Goal: Check status: Check status

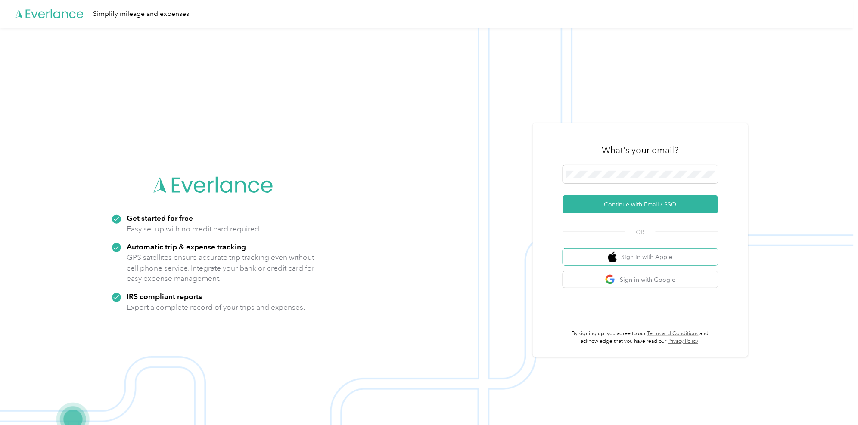
click at [563, 249] on button "Sign in with Apple" at bounding box center [640, 257] width 155 height 17
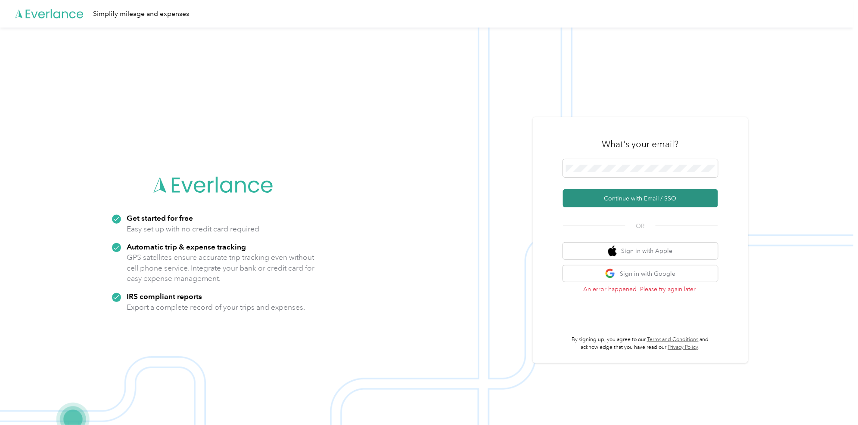
drag, startPoint x: 658, startPoint y: 196, endPoint x: 669, endPoint y: 193, distance: 10.8
click at [659, 196] on button "Continue with Email / SSO" at bounding box center [640, 198] width 155 height 18
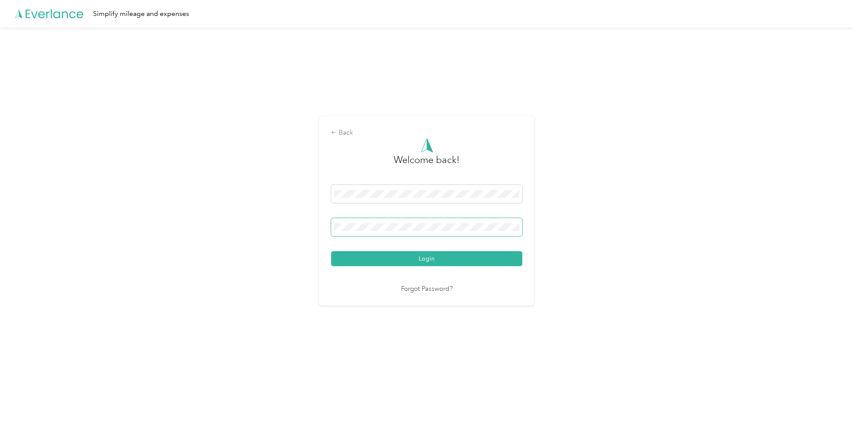
click at [331, 251] on button "Login" at bounding box center [426, 258] width 191 height 15
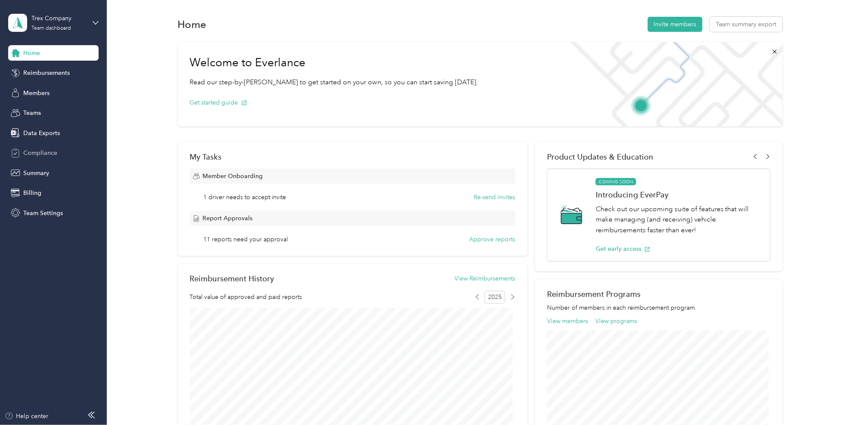
click at [44, 155] on span "Compliance" at bounding box center [40, 153] width 34 height 9
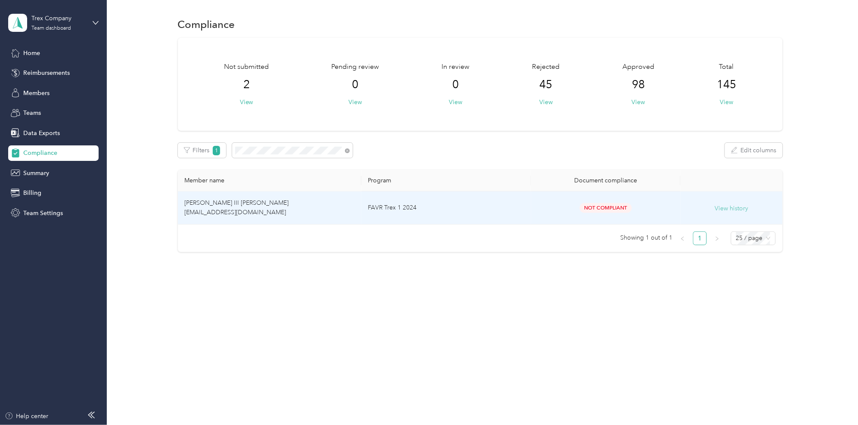
click at [748, 207] on button "View history" at bounding box center [732, 208] width 34 height 9
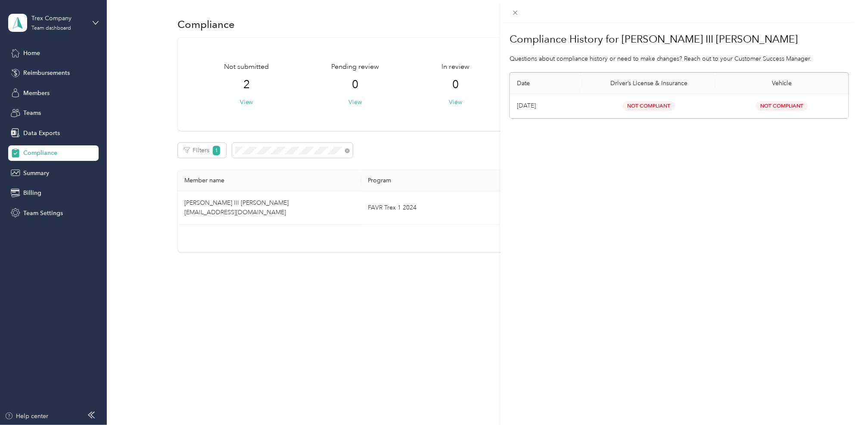
click at [524, 108] on td "[DATE]" at bounding box center [546, 106] width 72 height 24
click at [457, 202] on div "Compliance History for [PERSON_NAME] III [PERSON_NAME] Questions about complian…" at bounding box center [429, 212] width 858 height 425
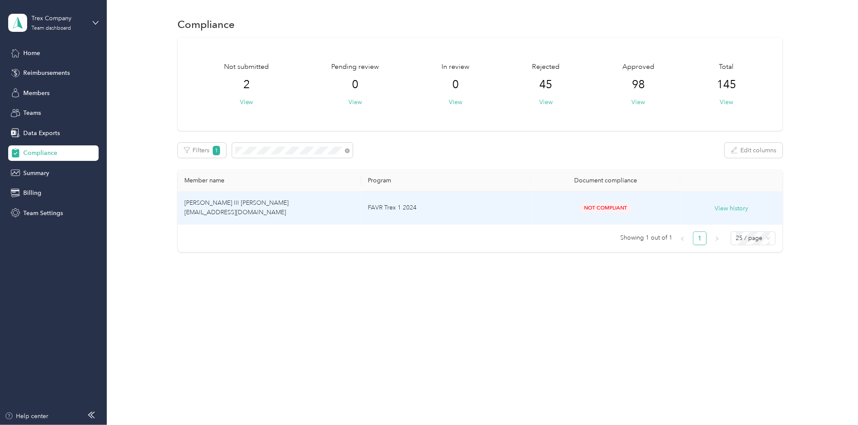
click at [602, 212] on span "Not Compliant" at bounding box center [606, 208] width 52 height 10
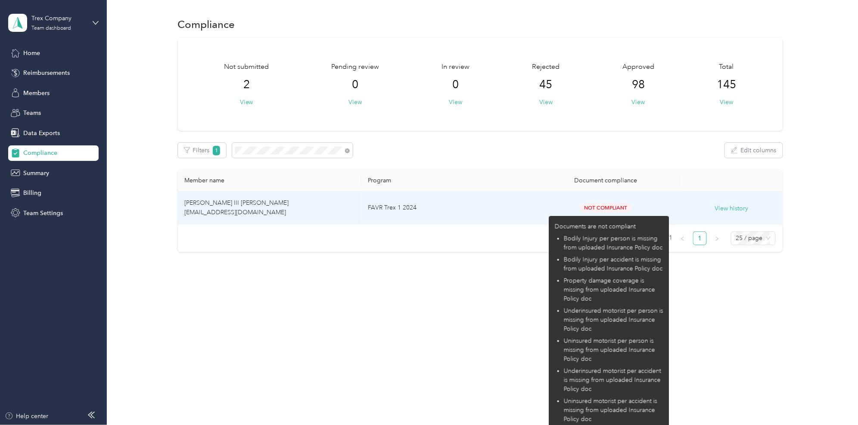
click at [622, 207] on span "Not Compliant" at bounding box center [606, 208] width 52 height 10
click at [597, 207] on span "Not Compliant" at bounding box center [606, 208] width 52 height 10
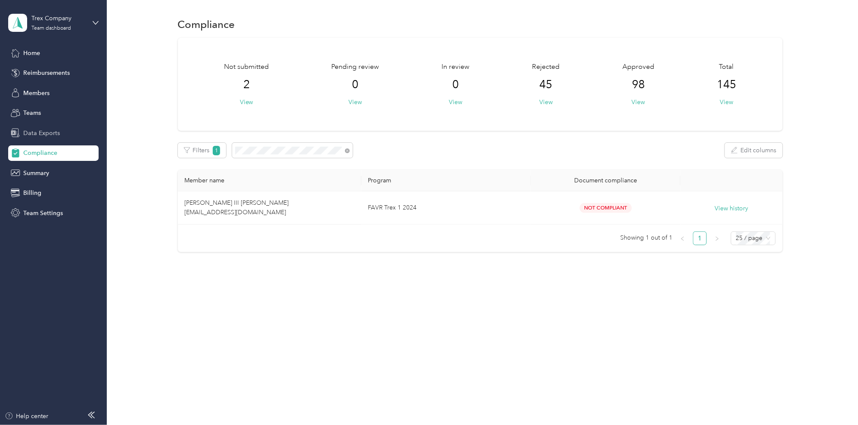
click at [35, 131] on span "Data Exports" at bounding box center [41, 133] width 37 height 9
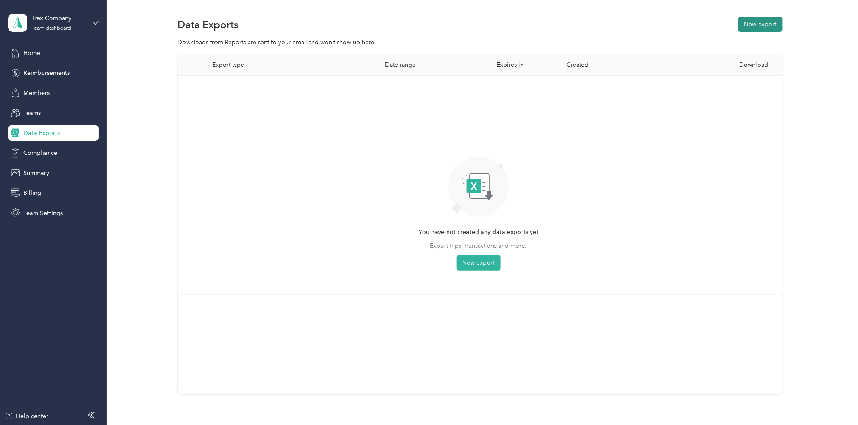
click at [744, 31] on button "New export" at bounding box center [760, 24] width 44 height 15
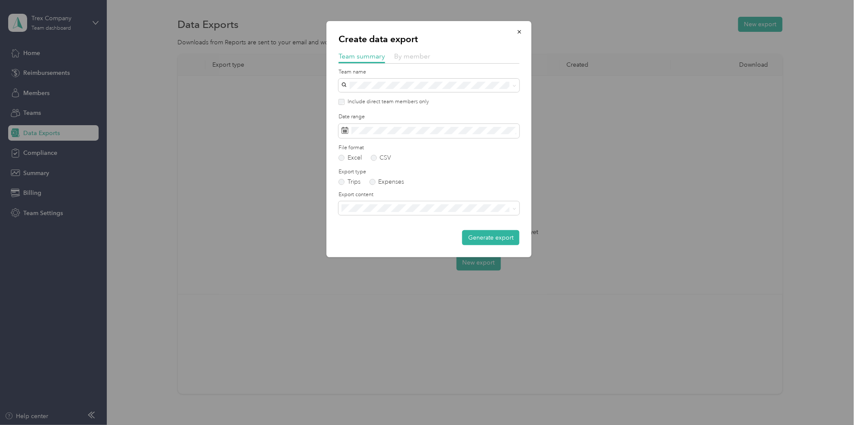
click at [417, 57] on span "By member" at bounding box center [412, 56] width 36 height 8
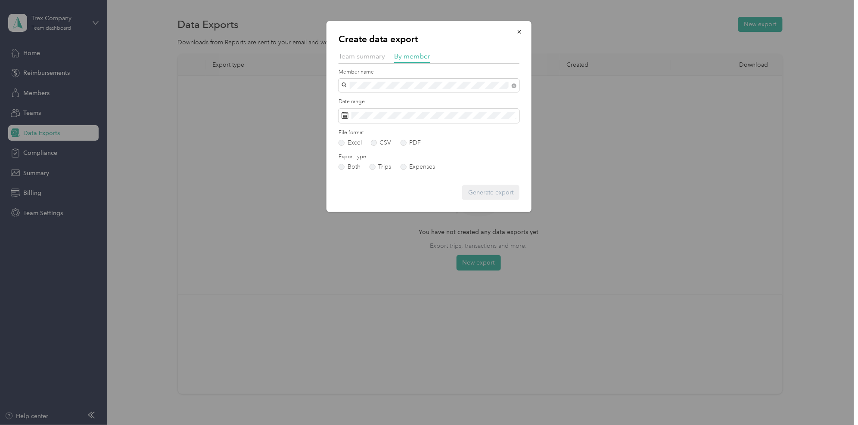
click at [378, 98] on span "[PERSON_NAME] III [PERSON_NAME]" at bounding box center [396, 99] width 104 height 7
click at [92, 218] on div at bounding box center [429, 212] width 858 height 425
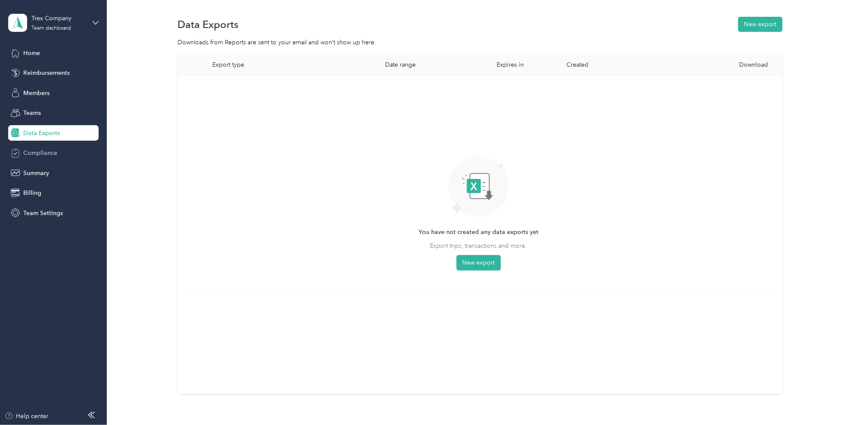
click at [44, 152] on span "Compliance" at bounding box center [40, 153] width 34 height 9
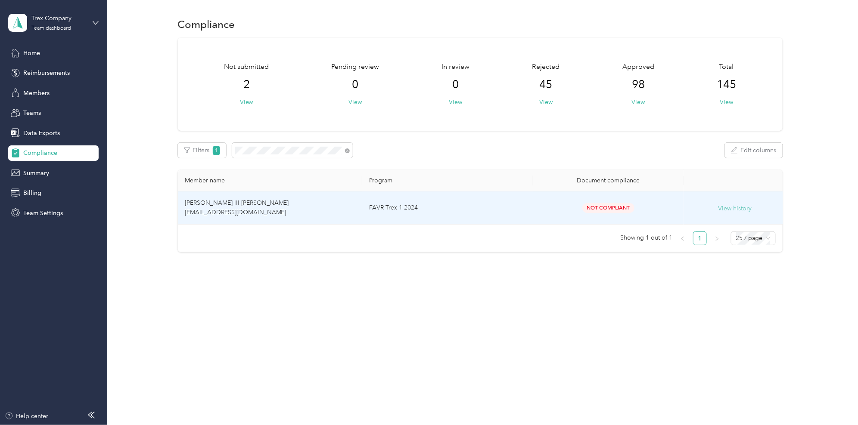
click at [723, 210] on button "View history" at bounding box center [735, 208] width 34 height 9
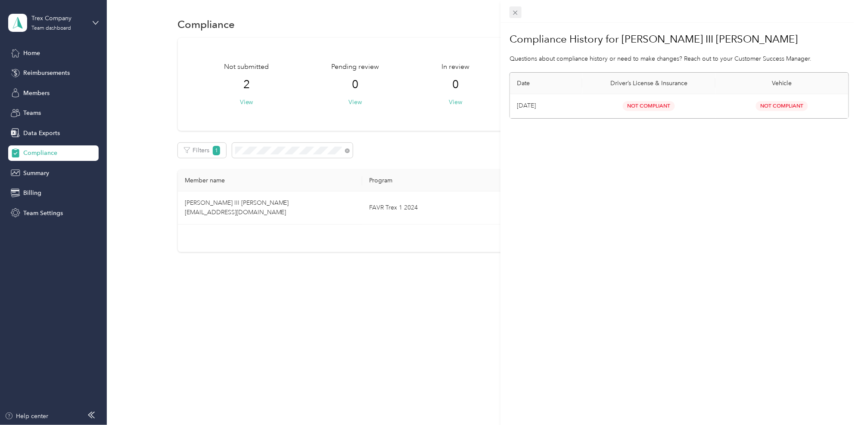
click at [520, 12] on span at bounding box center [515, 12] width 12 height 12
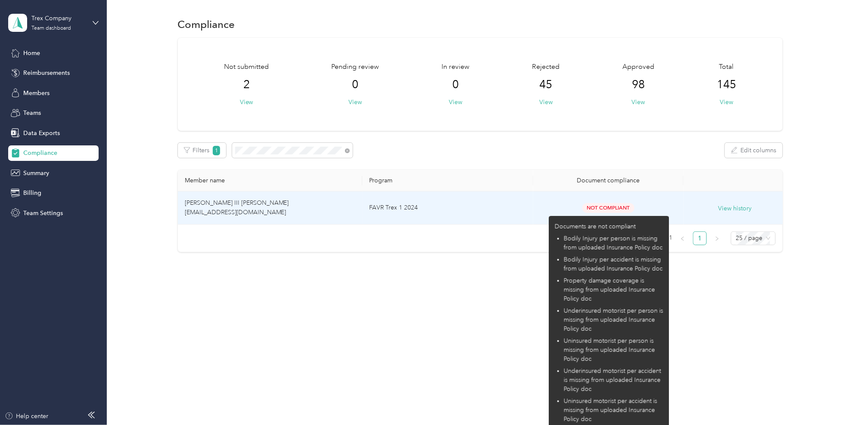
click at [606, 209] on span "Not Compliant" at bounding box center [608, 208] width 52 height 10
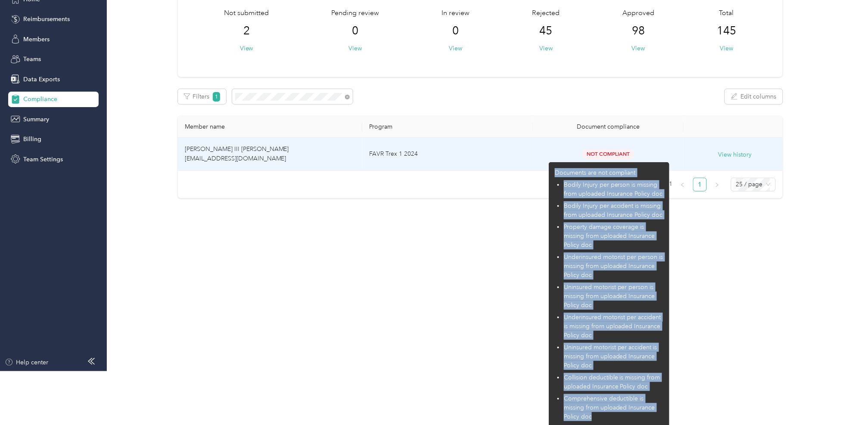
scroll to position [58, 0]
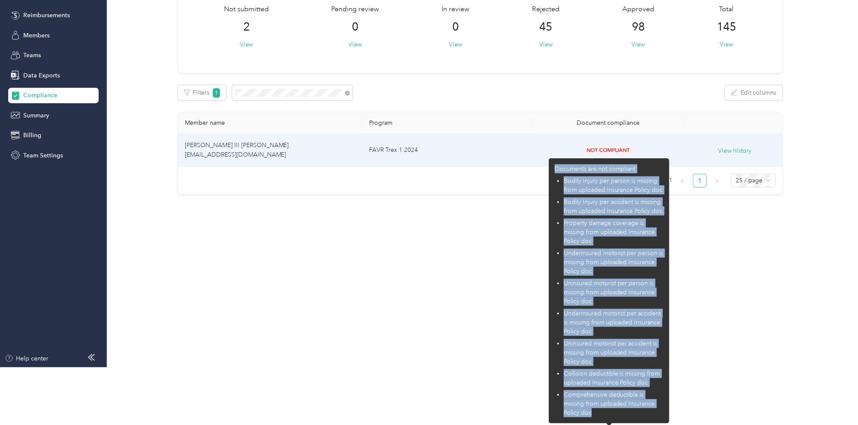
drag, startPoint x: 606, startPoint y: 209, endPoint x: 653, endPoint y: 420, distance: 216.1
click at [653, 409] on div "Documents are not compliant Bodily Injury per person is missing from uploaded I…" at bounding box center [609, 290] width 121 height 265
drag, startPoint x: 653, startPoint y: 420, endPoint x: 610, endPoint y: 373, distance: 63.1
copy div "Documents are not compliant Bodily Injury per person is missing from uploaded I…"
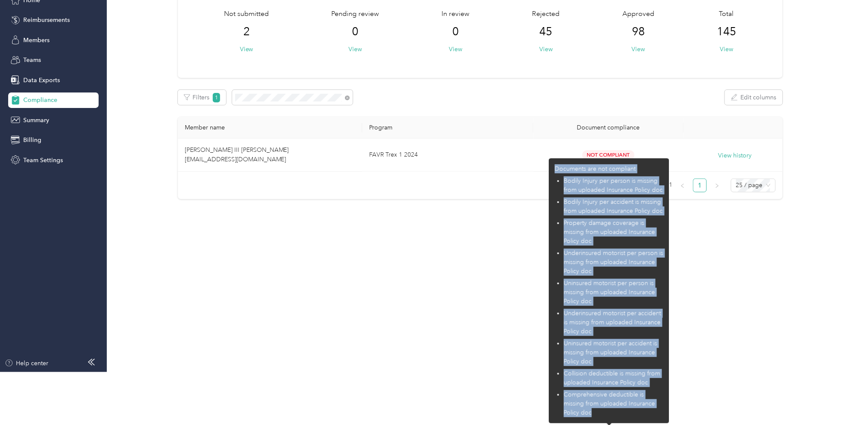
scroll to position [0, 0]
